Goal: Task Accomplishment & Management: Use online tool/utility

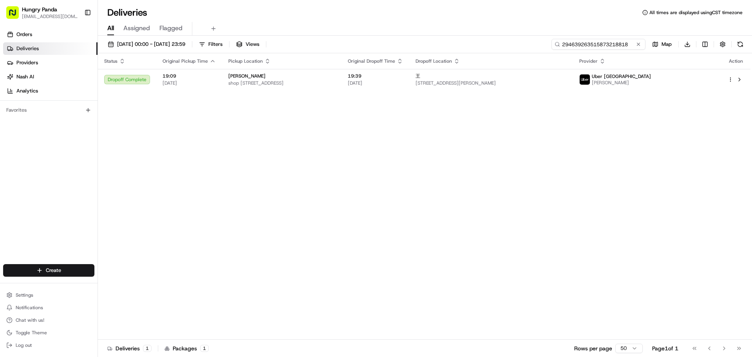
click at [603, 45] on input "294639263515873218818" at bounding box center [599, 44] width 94 height 11
paste input "5245368605954746252183"
type input "5245368605954746252183"
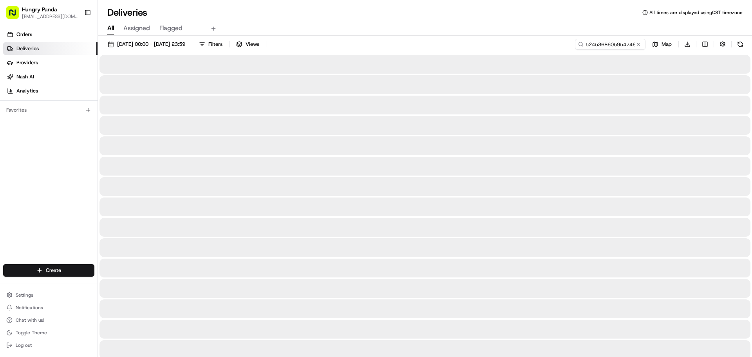
drag, startPoint x: 736, startPoint y: 44, endPoint x: 729, endPoint y: 45, distance: 7.1
click at [737, 44] on button at bounding box center [740, 44] width 11 height 11
click at [740, 43] on div "5245368605954746252183 Map Download" at bounding box center [660, 44] width 171 height 11
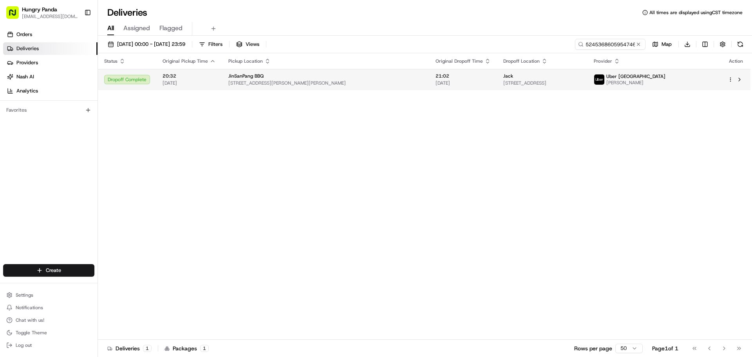
click at [357, 81] on span "[STREET_ADDRESS][PERSON_NAME][PERSON_NAME]" at bounding box center [325, 83] width 195 height 6
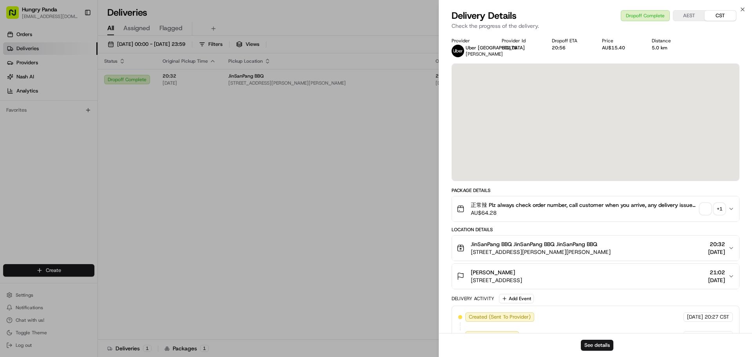
click at [700, 214] on div "正常辣 Plz always check order number, call customer when you arrive, any delivery …" at bounding box center [592, 209] width 271 height 16
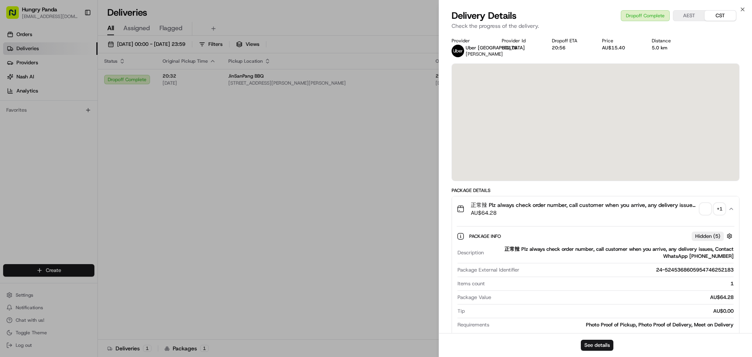
click at [705, 214] on span "button" at bounding box center [705, 208] width 11 height 11
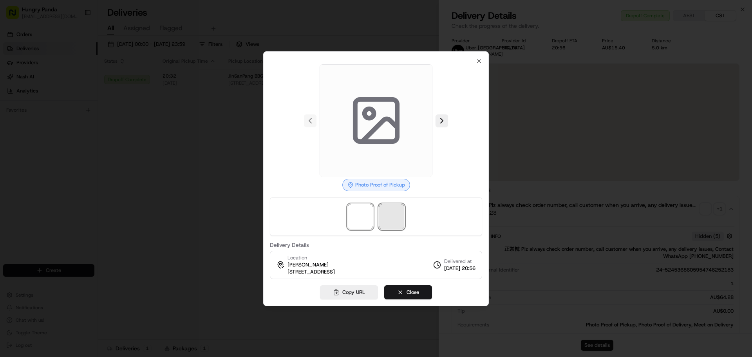
click at [398, 211] on span at bounding box center [391, 216] width 25 height 25
click at [366, 127] on icon at bounding box center [376, 120] width 56 height 56
click at [479, 59] on icon "button" at bounding box center [479, 61] width 6 height 6
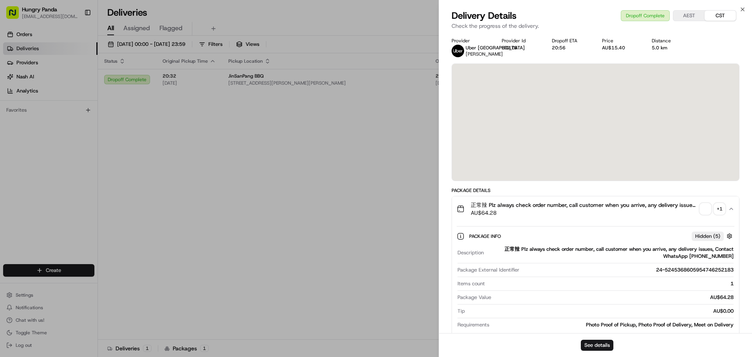
drag, startPoint x: 342, startPoint y: 200, endPoint x: 370, endPoint y: 175, distance: 37.4
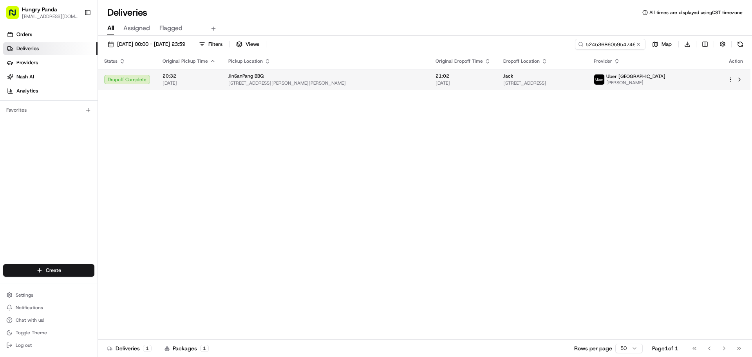
click at [505, 72] on td "Jack [STREET_ADDRESS]" at bounding box center [542, 79] width 90 height 21
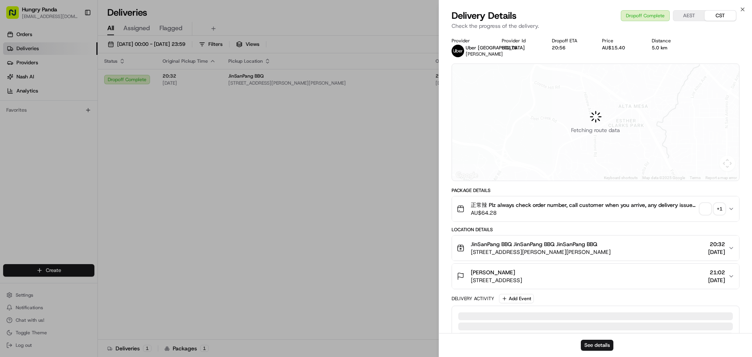
click at [707, 214] on span "button" at bounding box center [705, 208] width 11 height 11
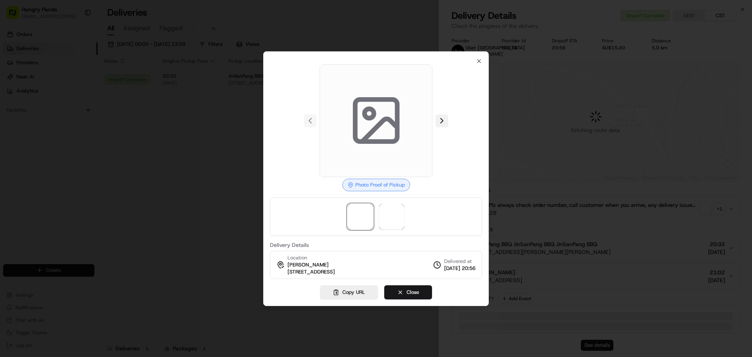
click at [440, 126] on button at bounding box center [442, 120] width 13 height 13
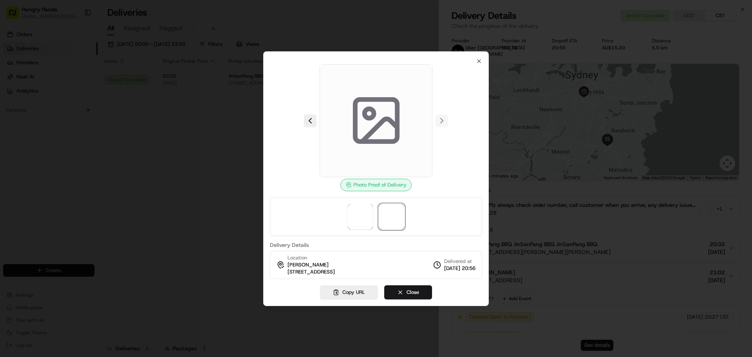
click at [378, 118] on icon at bounding box center [376, 120] width 56 height 56
click at [480, 60] on icon "button" at bounding box center [479, 61] width 6 height 6
